Goal: Task Accomplishment & Management: Manage account settings

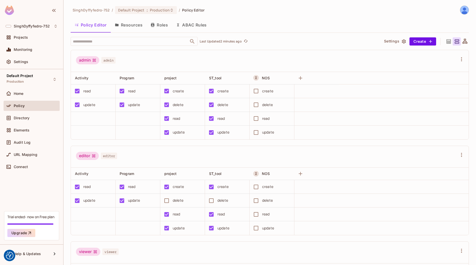
click at [400, 19] on div "Policy Editor Resources Roles ABAC Rules" at bounding box center [270, 25] width 398 height 13
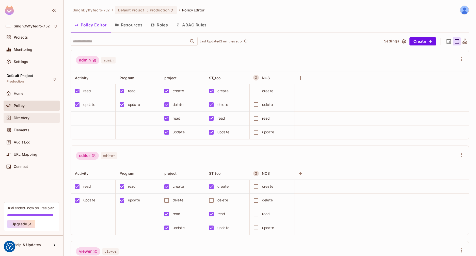
click at [27, 120] on div "Directory" at bounding box center [32, 118] width 52 height 6
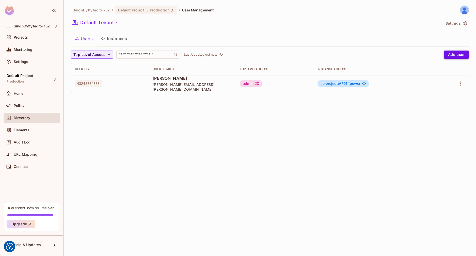
click at [462, 54] on button "Add user" at bounding box center [456, 55] width 25 height 8
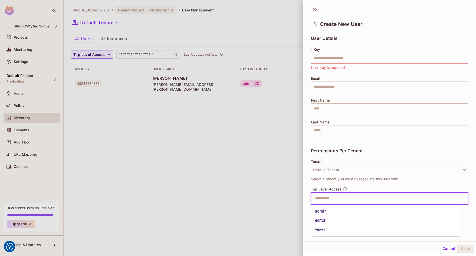
click at [379, 197] on input "text" at bounding box center [385, 199] width 147 height 10
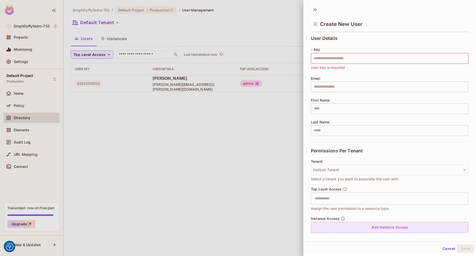
click at [381, 228] on div "Add Instance Access" at bounding box center [389, 227] width 157 height 11
click at [354, 229] on body "We use cookies to enhance your browsing experience, serve personalized ads or c…" at bounding box center [238, 128] width 476 height 256
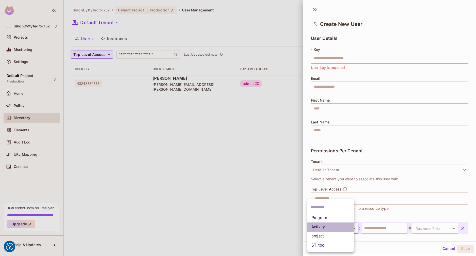
click at [354, 229] on li "Activity" at bounding box center [330, 226] width 47 height 9
click at [346, 171] on button "Default Tenant" at bounding box center [389, 170] width 157 height 11
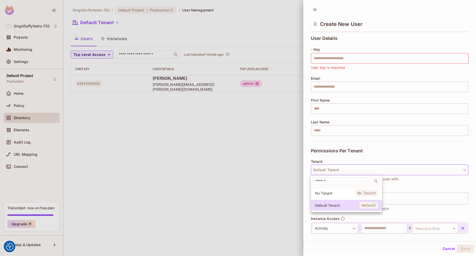
click at [347, 171] on div at bounding box center [238, 128] width 476 height 256
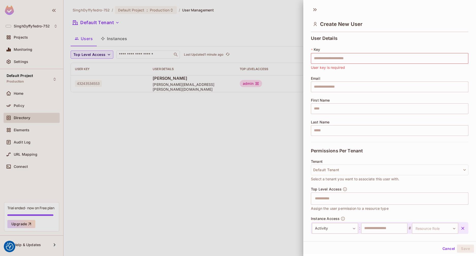
click at [90, 188] on div at bounding box center [238, 128] width 476 height 256
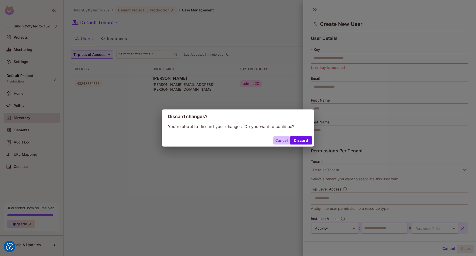
click at [279, 142] on button "Cancel" at bounding box center [281, 140] width 17 height 8
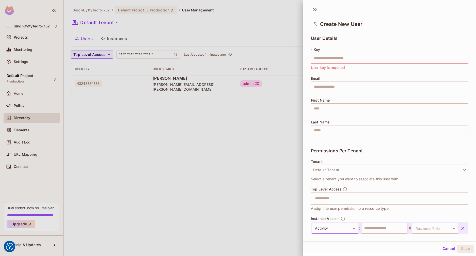
click at [353, 229] on body "We use cookies to enhance your browsing experience, serve personalized ads or c…" at bounding box center [238, 128] width 476 height 256
click at [353, 229] on li "Activity" at bounding box center [330, 226] width 47 height 9
click at [448, 228] on body "We use cookies to enhance your browsing experience, serve personalized ads or c…" at bounding box center [238, 128] width 476 height 256
click at [448, 228] on div at bounding box center [238, 128] width 476 height 256
click at [329, 245] on div "Cancel Save" at bounding box center [389, 249] width 173 height 12
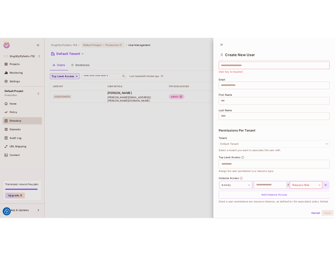
scroll to position [29, 0]
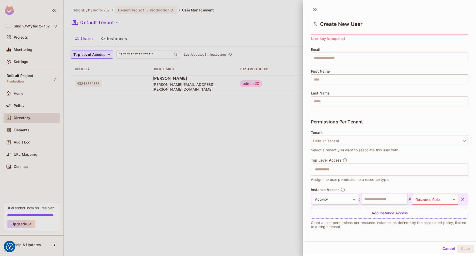
click at [349, 138] on button "Default Tenant" at bounding box center [389, 141] width 157 height 11
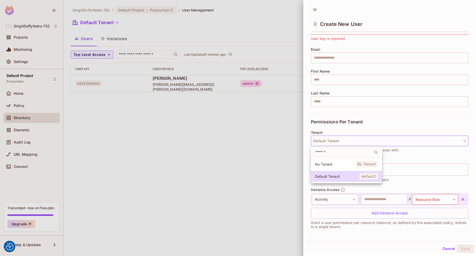
click at [384, 139] on div at bounding box center [238, 128] width 476 height 256
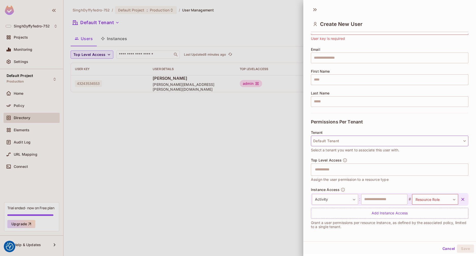
click at [348, 140] on button "Default Tenant" at bounding box center [389, 141] width 157 height 11
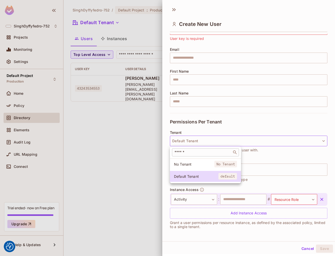
click at [192, 154] on input "text" at bounding box center [201, 152] width 57 height 5
click at [283, 151] on div at bounding box center [167, 128] width 335 height 256
